Goal: Transaction & Acquisition: Purchase product/service

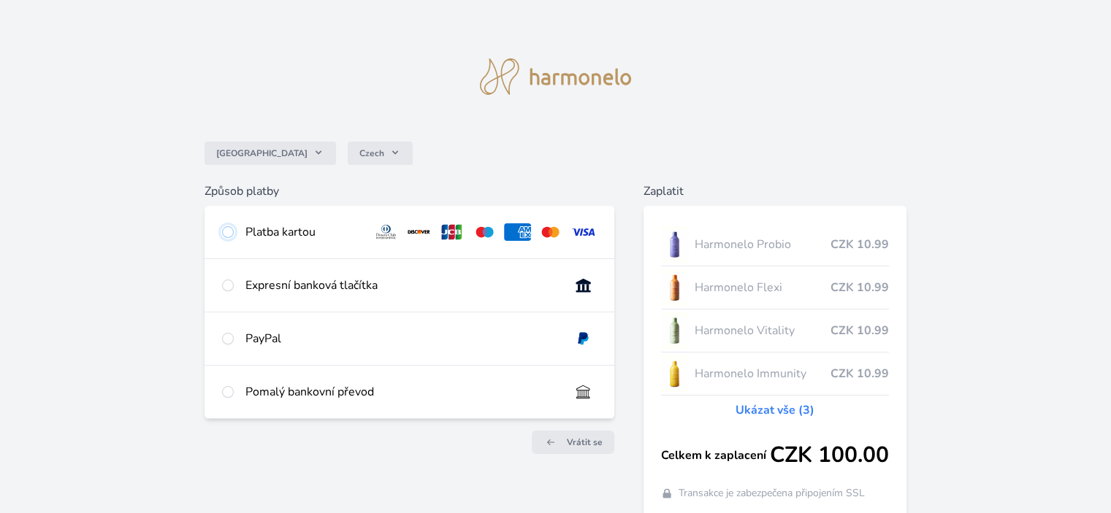
click at [225, 233] on input "radio" at bounding box center [228, 232] width 12 height 12
radio input "true"
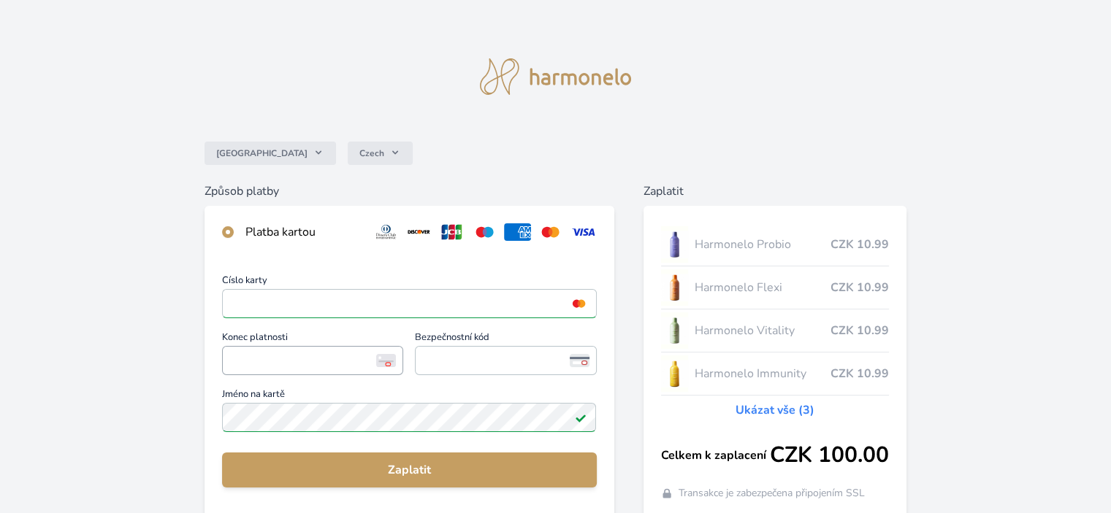
click at [226, 362] on span "<p>Your browser does not support iframes.</p>" at bounding box center [312, 360] width 181 height 29
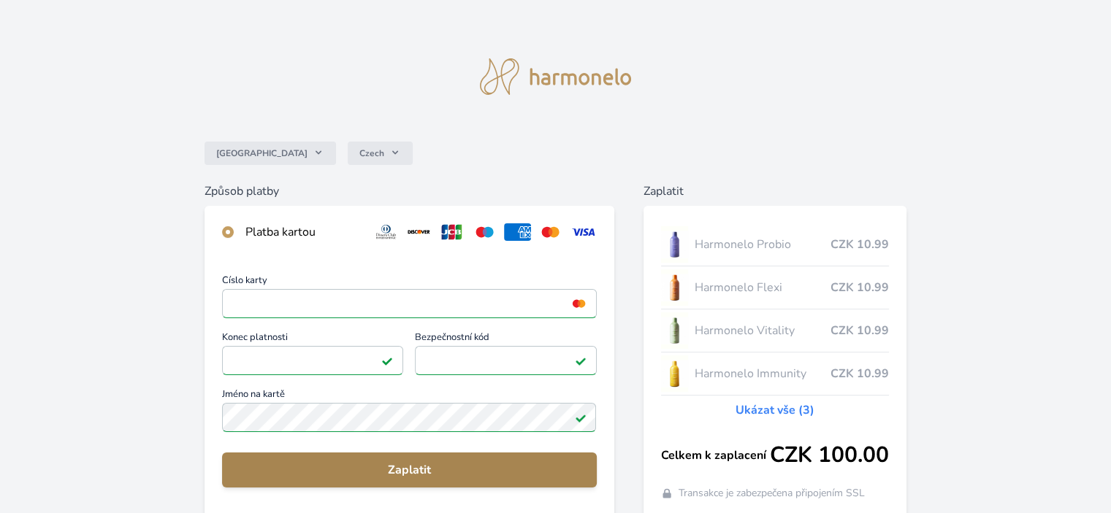
click at [406, 467] on span "Zaplatit" at bounding box center [409, 471] width 351 height 18
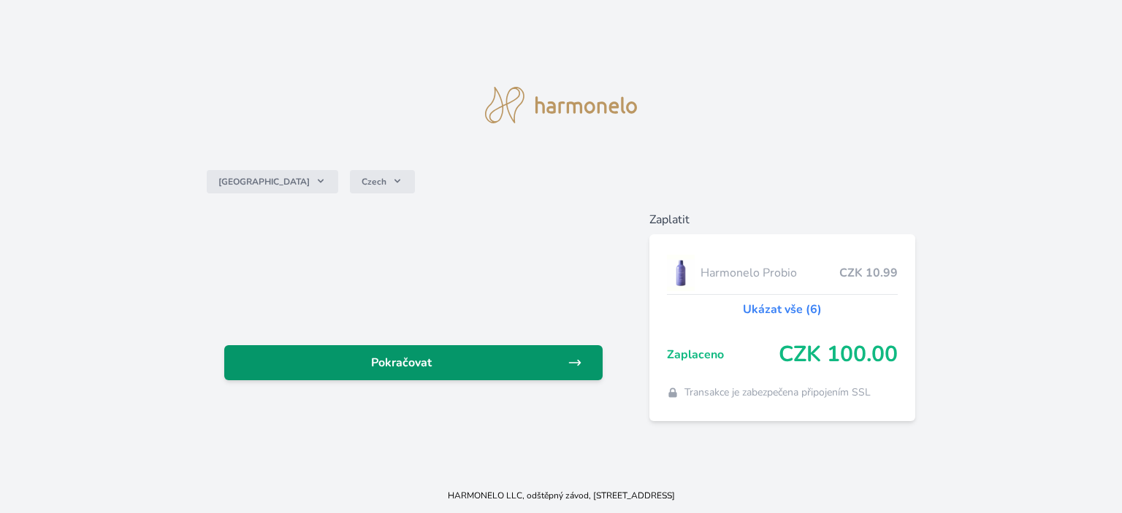
click at [418, 359] on span "Pokračovat" at bounding box center [402, 363] width 332 height 18
